Goal: Check status: Check status

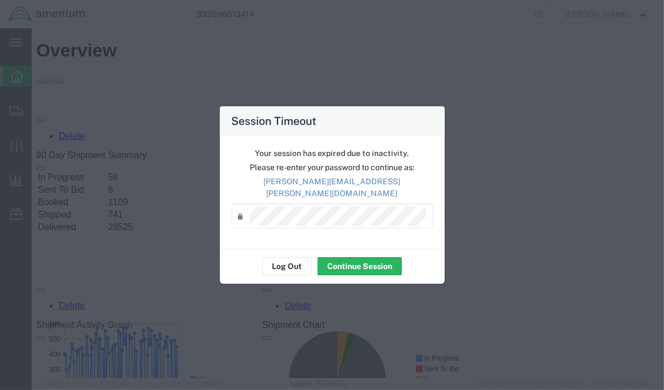
click at [287, 220] on div "Password *" at bounding box center [332, 216] width 201 height 25
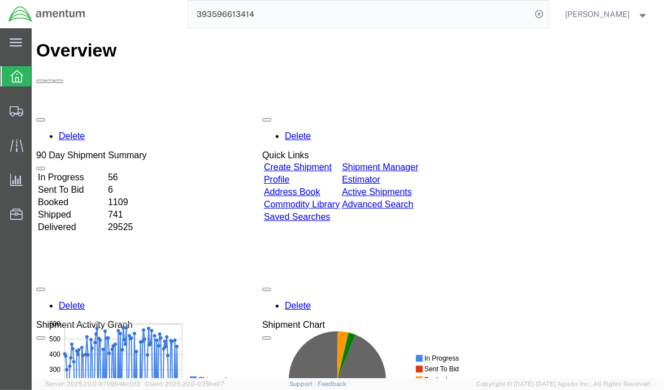
click at [450, 17] on input "393596613414" at bounding box center [360, 14] width 344 height 27
drag, startPoint x: 267, startPoint y: 18, endPoint x: 213, endPoint y: 16, distance: 54.3
click at [146, 18] on div "393596613414" at bounding box center [321, 14] width 455 height 28
click at [540, 11] on icon at bounding box center [540, 14] width 16 height 16
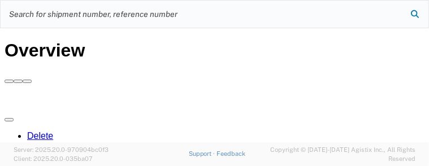
click at [408, 11] on icon at bounding box center [415, 14] width 16 height 16
click at [416, 12] on icon at bounding box center [415, 14] width 16 height 16
click at [375, 14] on input "search" at bounding box center [206, 14] width 411 height 27
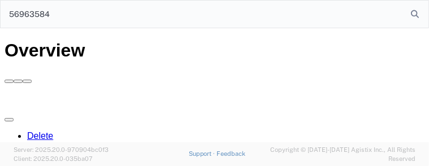
type input "56963584"
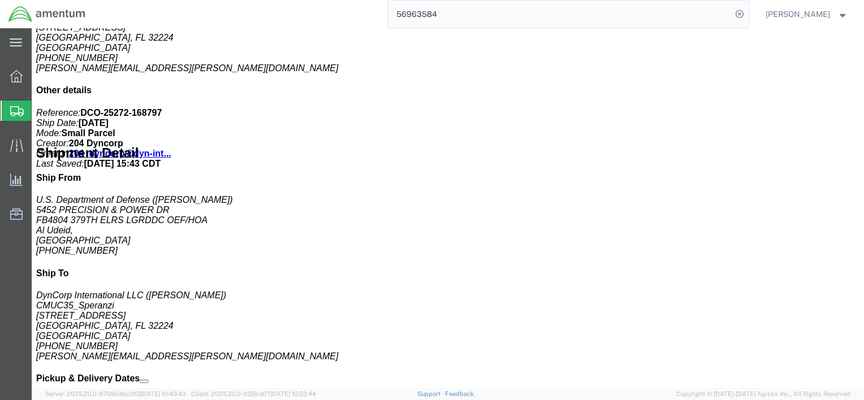
scroll to position [509, 0]
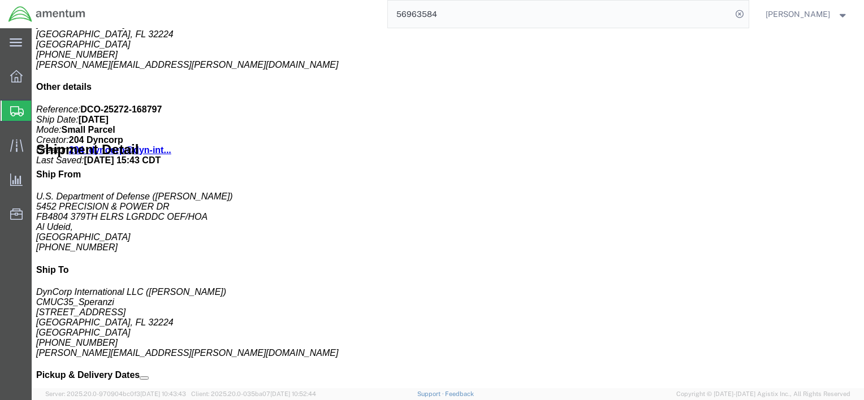
click b "[PHONE_NUMBER]"
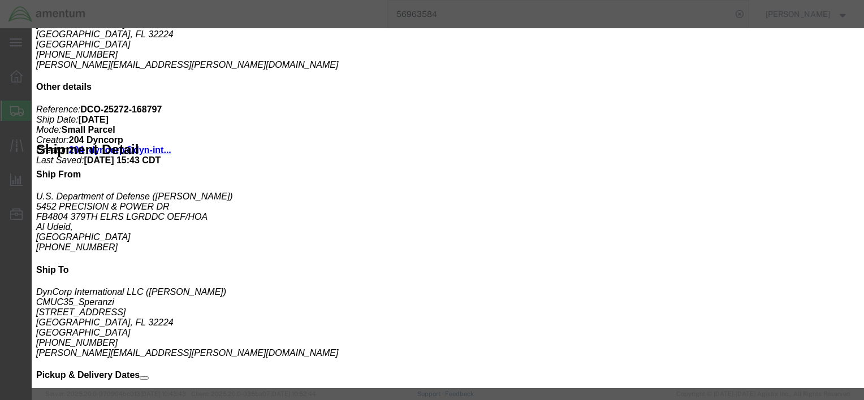
drag, startPoint x: 364, startPoint y: 66, endPoint x: 382, endPoint y: 67, distance: 18.1
click b "[PHONE_NUMBER]"
drag, startPoint x: 382, startPoint y: 67, endPoint x: 353, endPoint y: 67, distance: 28.8
click b "[PHONE_NUMBER]"
drag, startPoint x: 342, startPoint y: 64, endPoint x: 390, endPoint y: 62, distance: 48.1
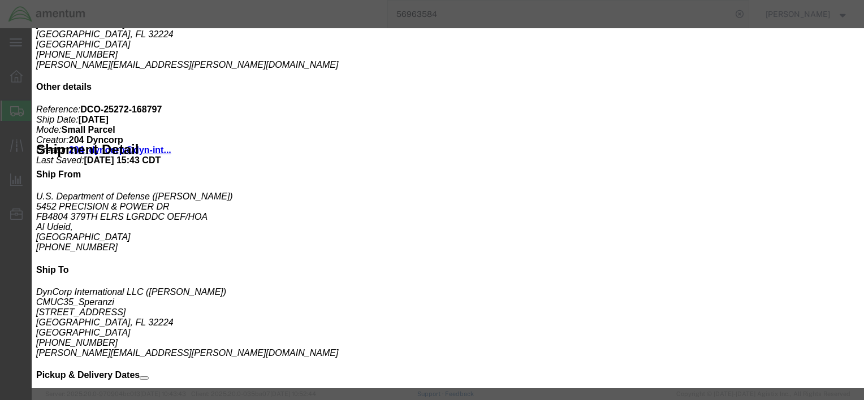
click div "Pieces: 2.00 Each SKU: [PHONE_NUMBER]"
drag, startPoint x: 353, startPoint y: 64, endPoint x: 340, endPoint y: 63, distance: 13.6
click b "[PHONE_NUMBER]"
drag, startPoint x: 340, startPoint y: 63, endPoint x: 395, endPoint y: 63, distance: 54.8
click div "Pieces: 2.00 Each SKU: [PHONE_NUMBER]"
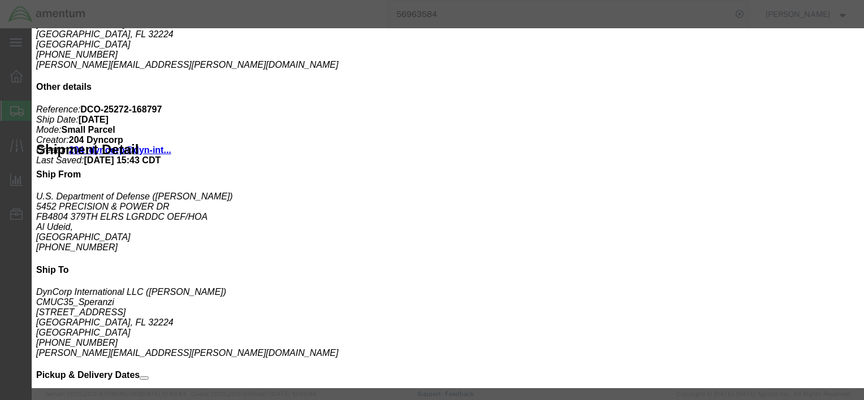
copy div "[PHONE_NUMBER]"
click icon "button"
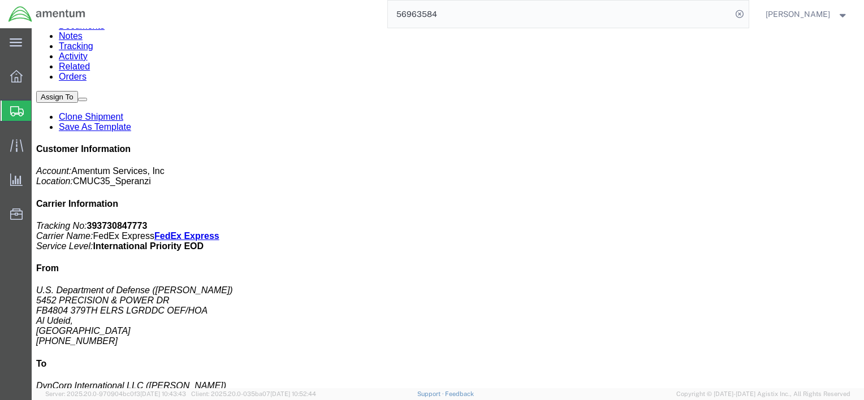
scroll to position [57, 0]
